Goal: Navigation & Orientation: Find specific page/section

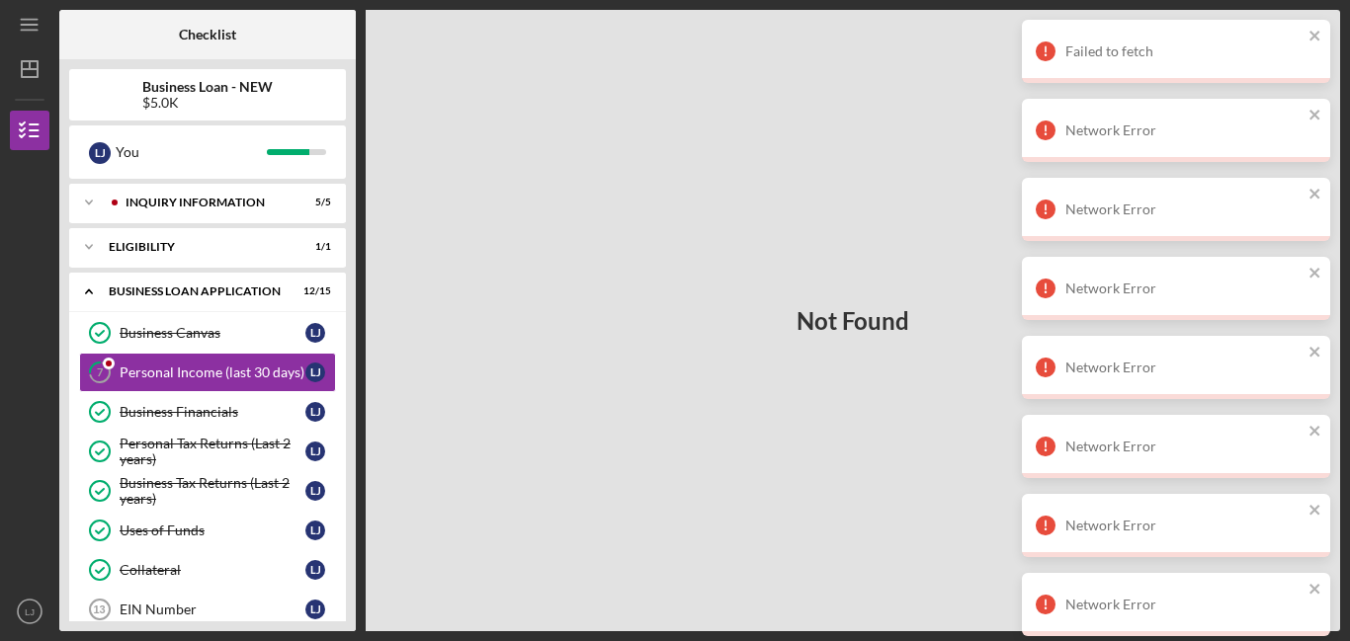
scroll to position [438, 0]
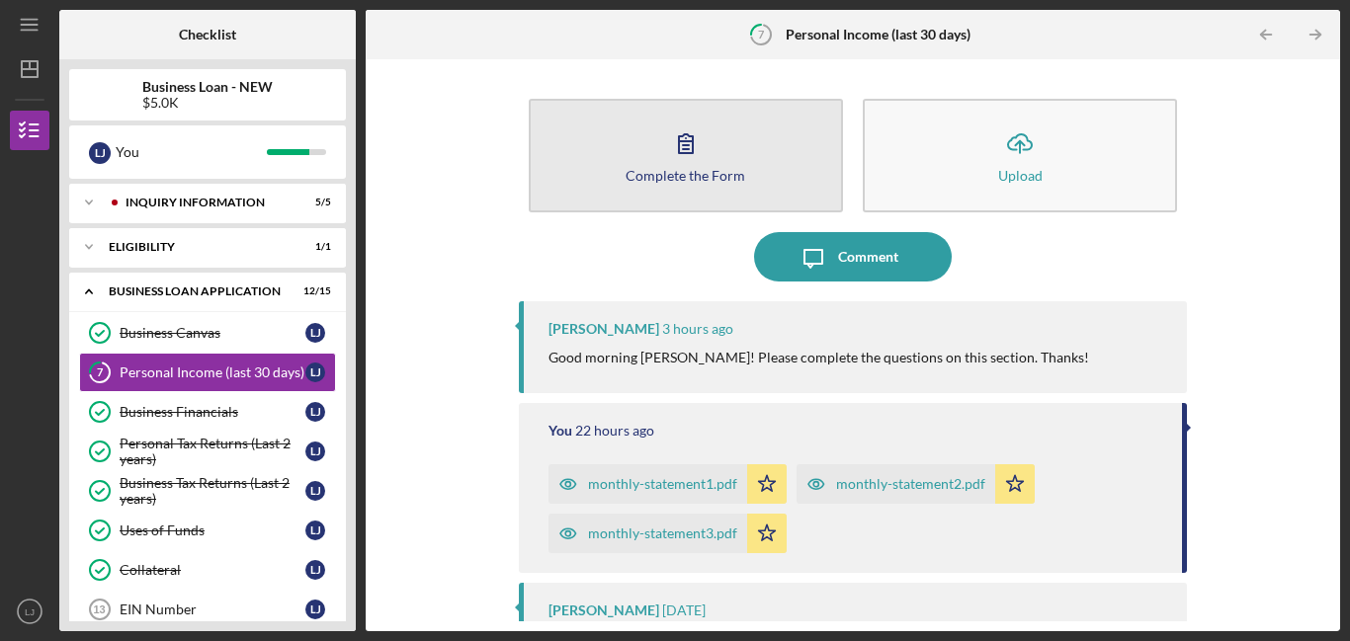
click at [697, 158] on icon "button" at bounding box center [685, 143] width 49 height 49
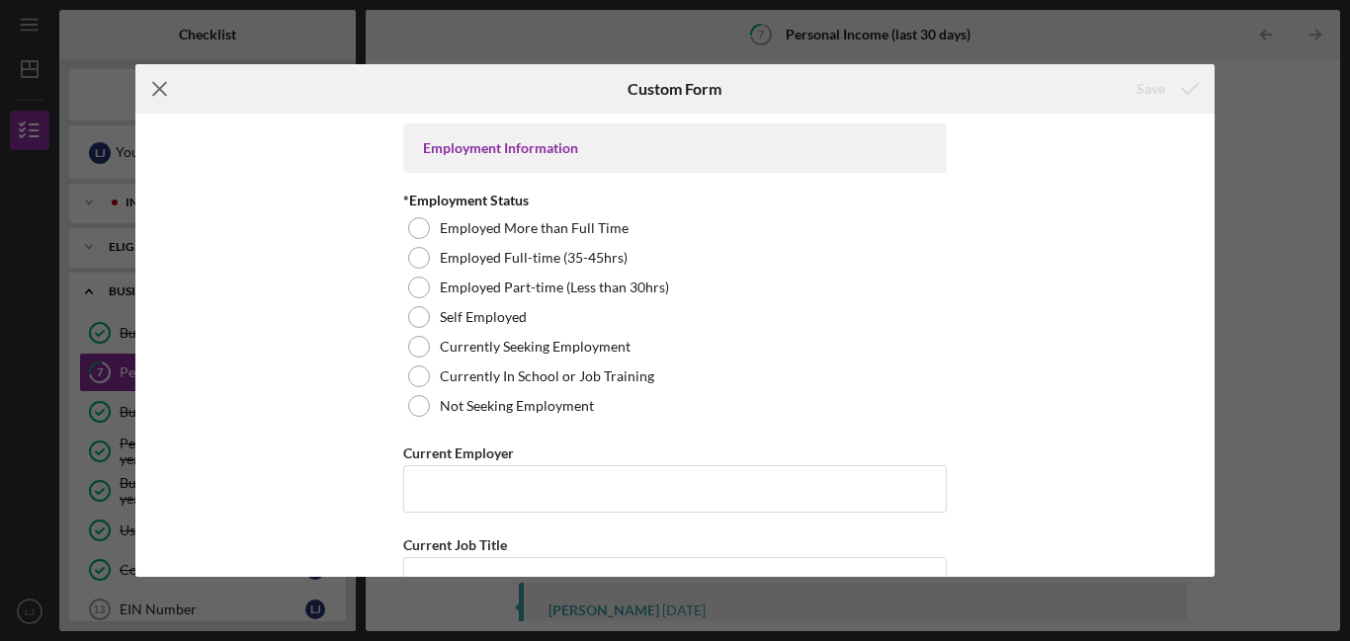
click at [176, 94] on icon "Icon/Menu Close" at bounding box center [159, 88] width 49 height 49
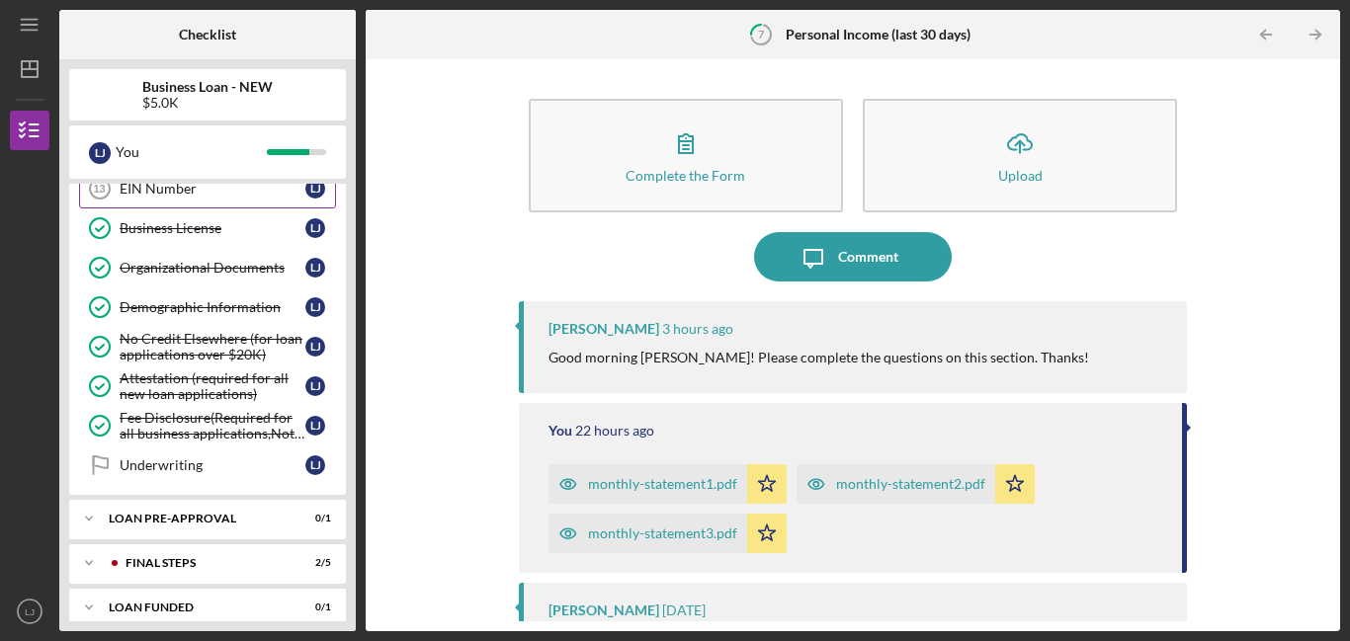
scroll to position [422, 0]
click at [237, 462] on div "Underwriting" at bounding box center [213, 465] width 186 height 16
